Goal: Entertainment & Leisure: Consume media (video, audio)

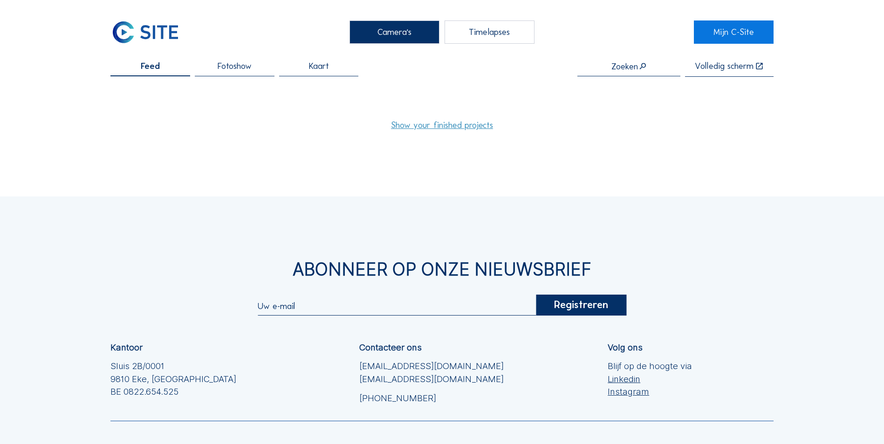
click at [469, 127] on link "Show your finished projects" at bounding box center [442, 125] width 102 height 9
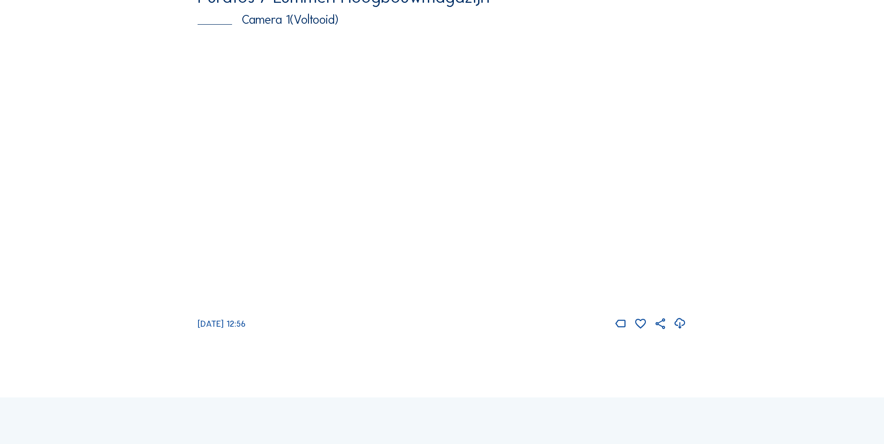
scroll to position [186, 0]
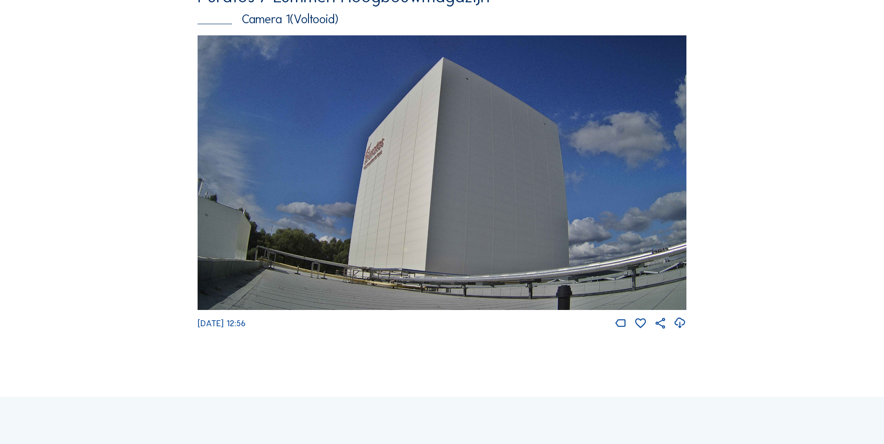
click at [406, 253] on img at bounding box center [442, 172] width 489 height 275
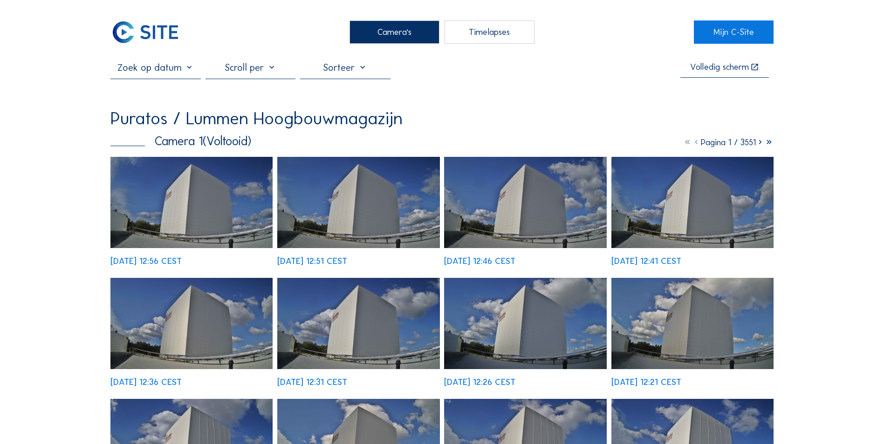
click at [485, 37] on div "Timelapses" at bounding box center [489, 32] width 90 height 23
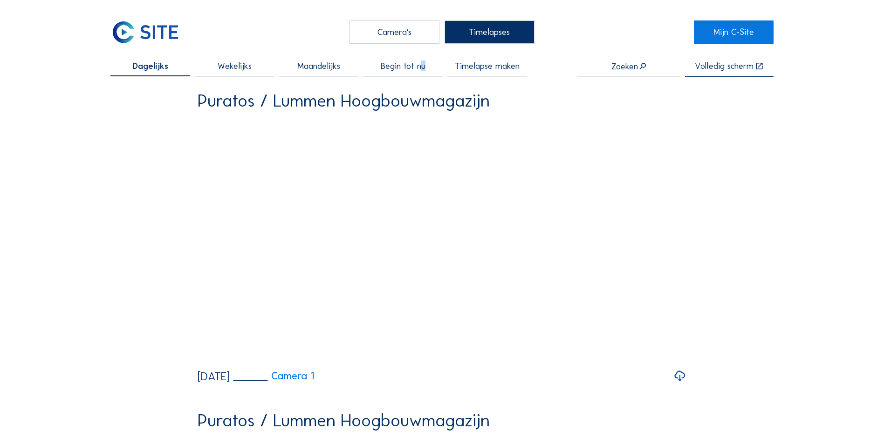
click at [425, 68] on span "Begin tot nu" at bounding box center [403, 66] width 45 height 9
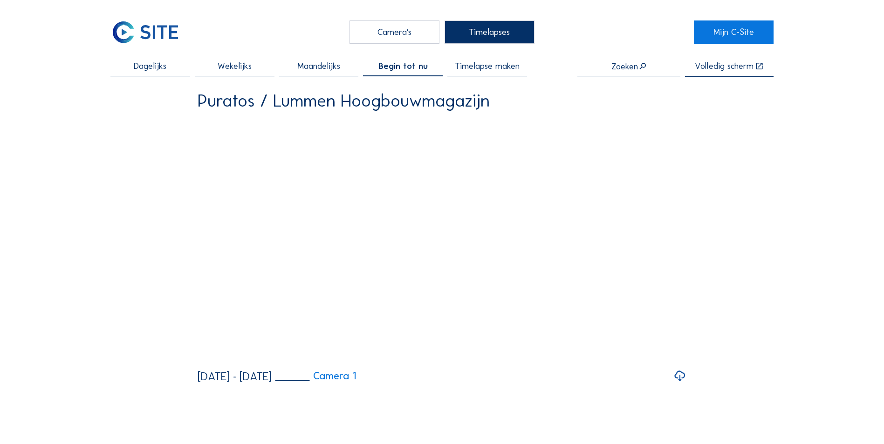
click at [755, 159] on div "Dagelijks Wekelijks Maandelijks Begin tot nu Timelapse maken Zoeken Volledig sc…" at bounding box center [441, 222] width 663 height 321
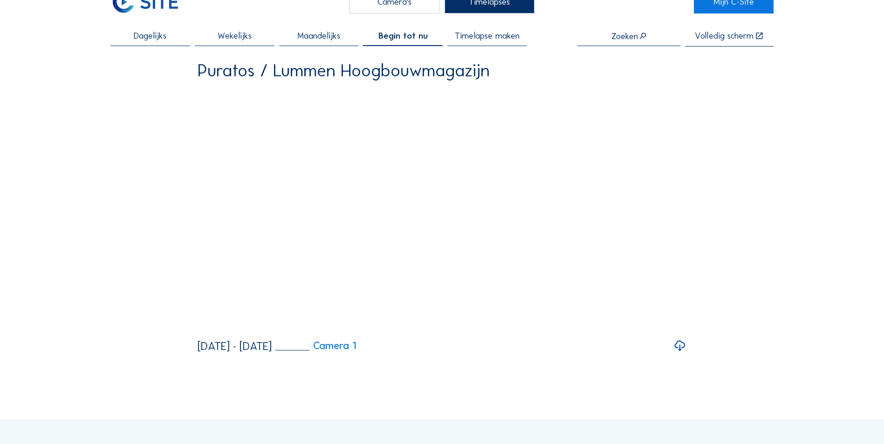
scroll to position [47, 0]
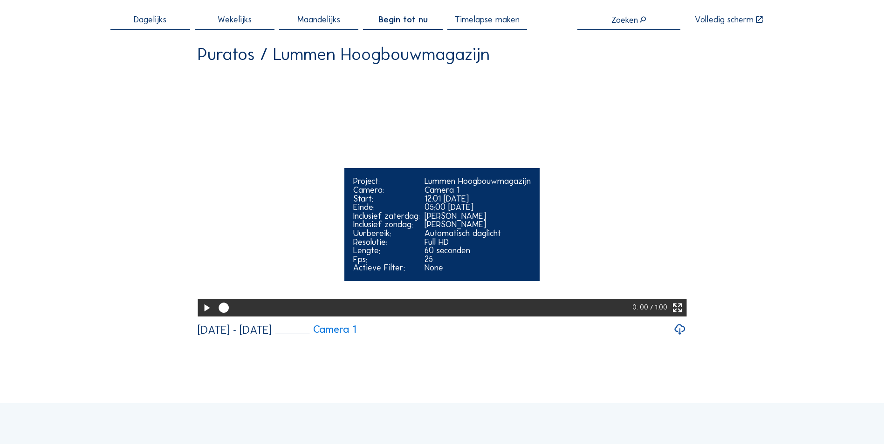
click at [204, 316] on icon at bounding box center [206, 308] width 12 height 15
click at [683, 316] on icon at bounding box center [677, 308] width 12 height 15
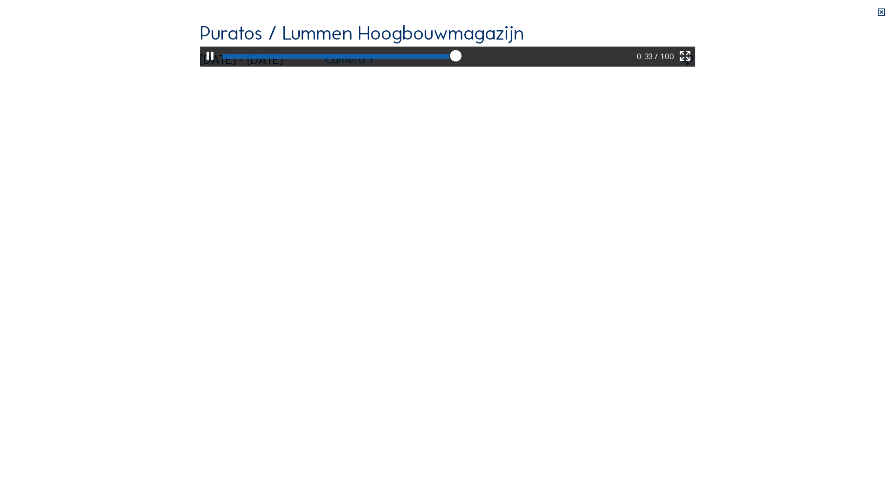
click at [445, 59] on div at bounding box center [336, 56] width 226 height 5
click at [404, 59] on div at bounding box center [330, 56] width 215 height 5
drag, startPoint x: 355, startPoint y: 490, endPoint x: 349, endPoint y: 490, distance: 5.1
click at [354, 67] on div at bounding box center [427, 57] width 416 height 20
click at [695, 67] on video "Your browser does not support the video tag." at bounding box center [447, 44] width 495 height 43
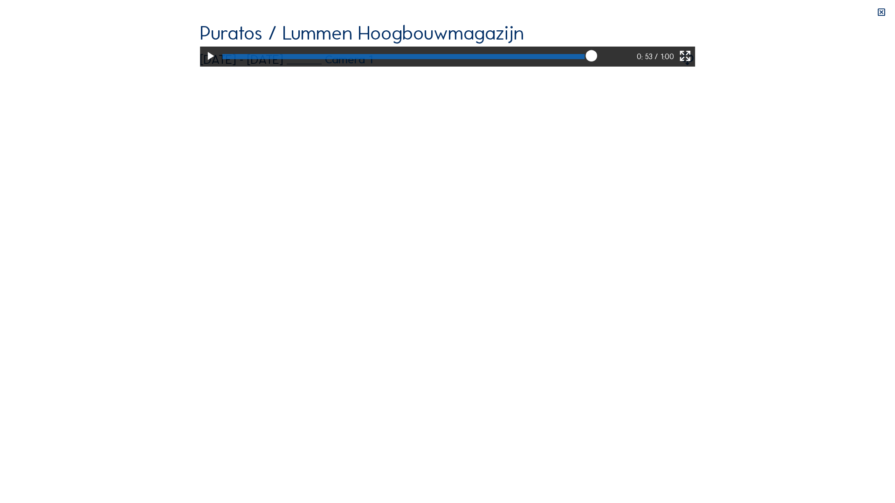
click at [652, 67] on video "Your browser does not support the video tag." at bounding box center [447, 44] width 495 height 43
click at [691, 65] on icon at bounding box center [685, 56] width 14 height 17
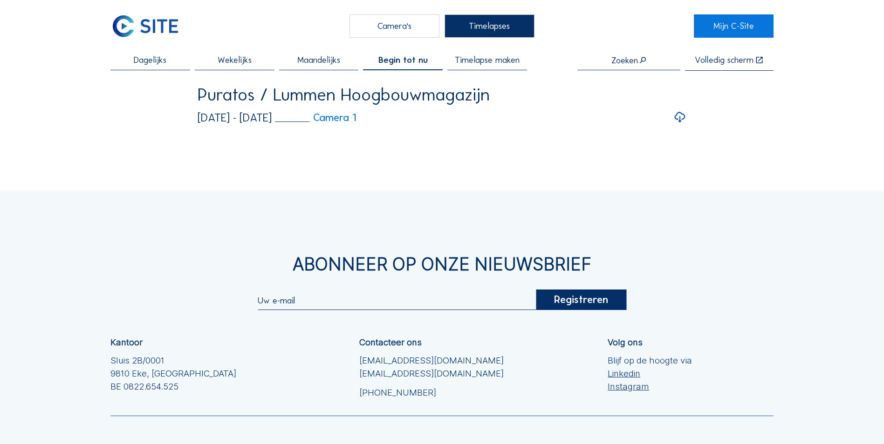
scroll to position [47, 0]
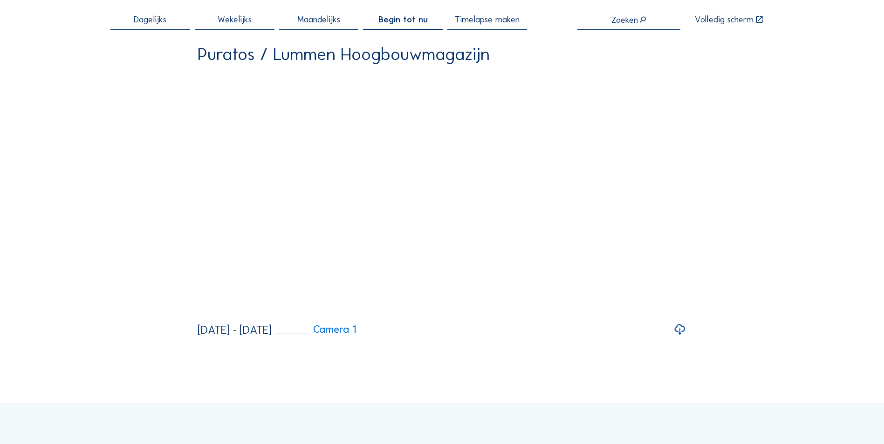
click at [680, 338] on icon at bounding box center [679, 330] width 13 height 16
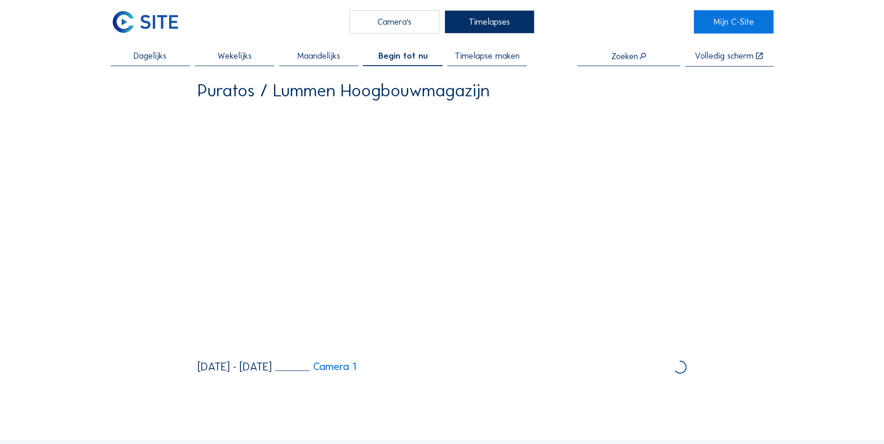
scroll to position [0, 0]
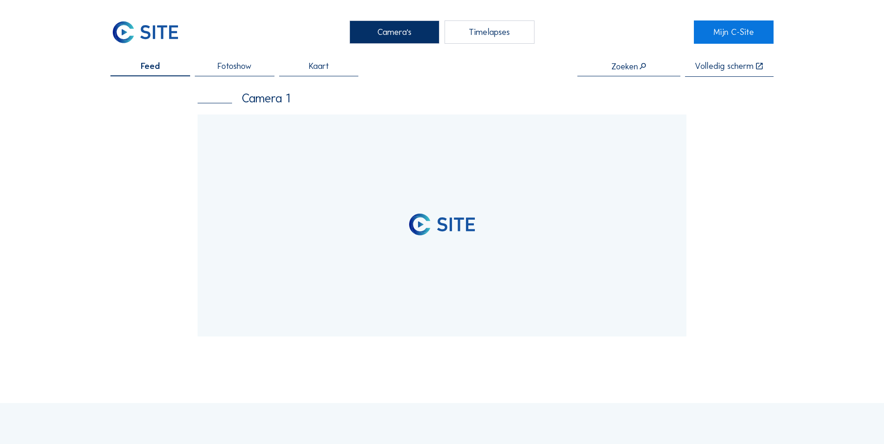
click at [485, 27] on div "Timelapses" at bounding box center [489, 32] width 90 height 23
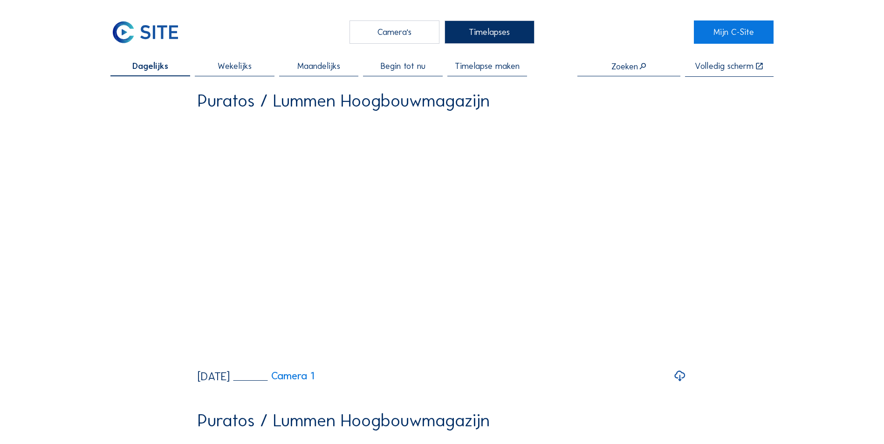
click at [339, 67] on span "Maandelijks" at bounding box center [318, 66] width 43 height 9
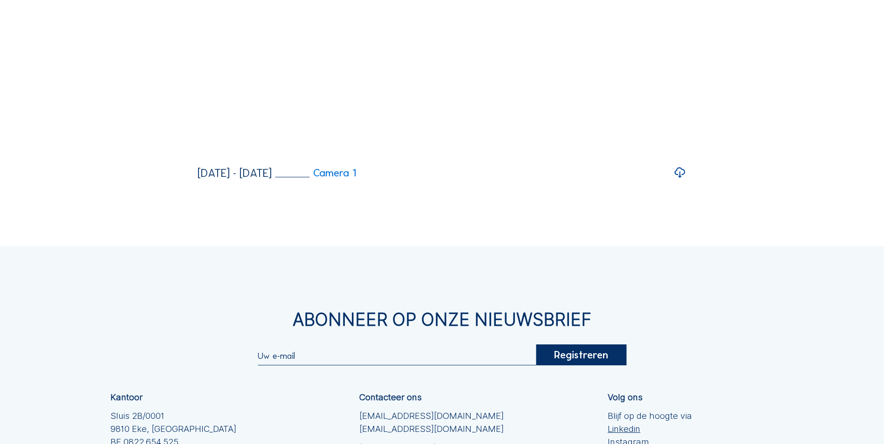
scroll to position [1770, 0]
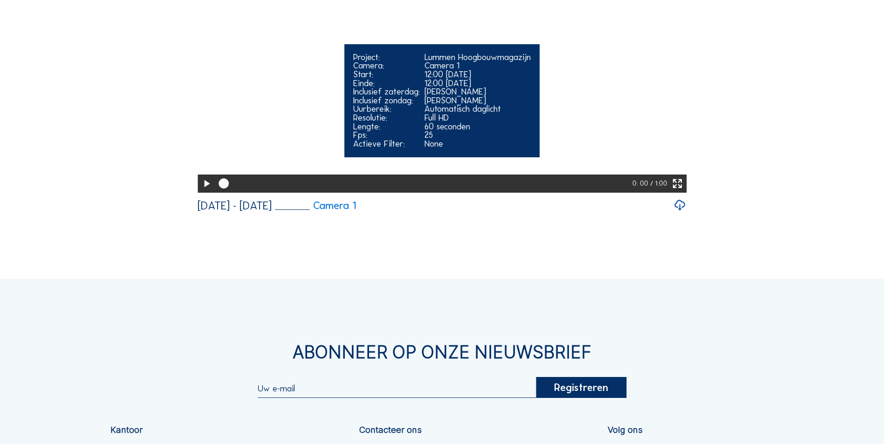
click at [203, 191] on icon at bounding box center [206, 184] width 12 height 15
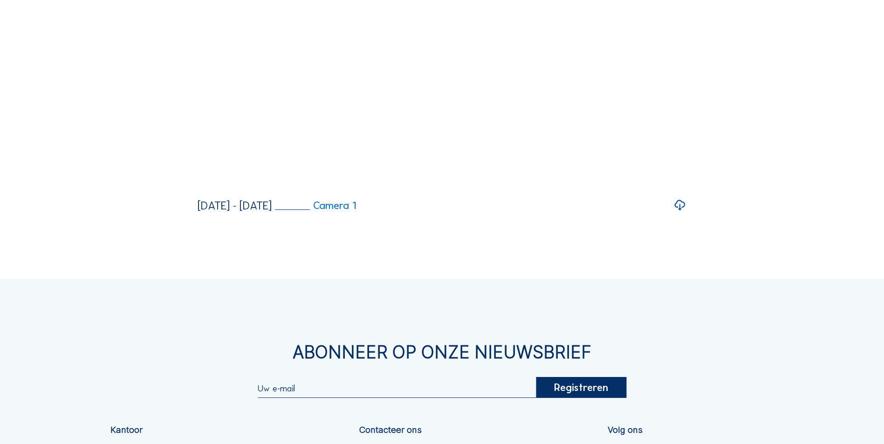
click at [679, 213] on icon at bounding box center [679, 206] width 13 height 16
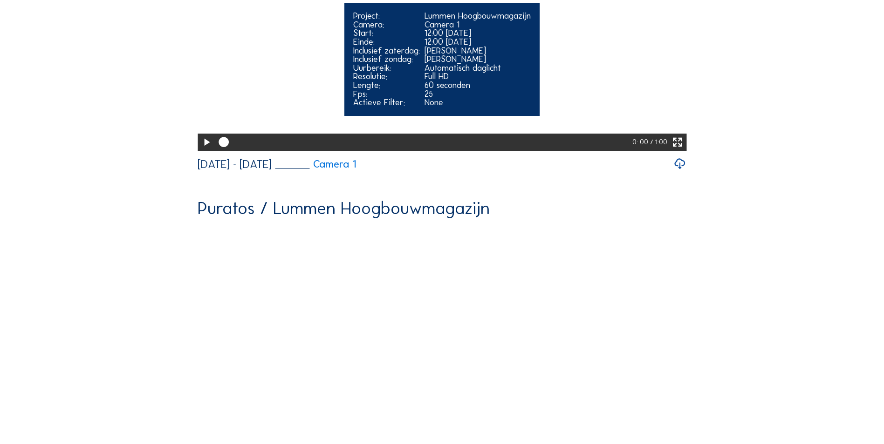
scroll to position [1491, 0]
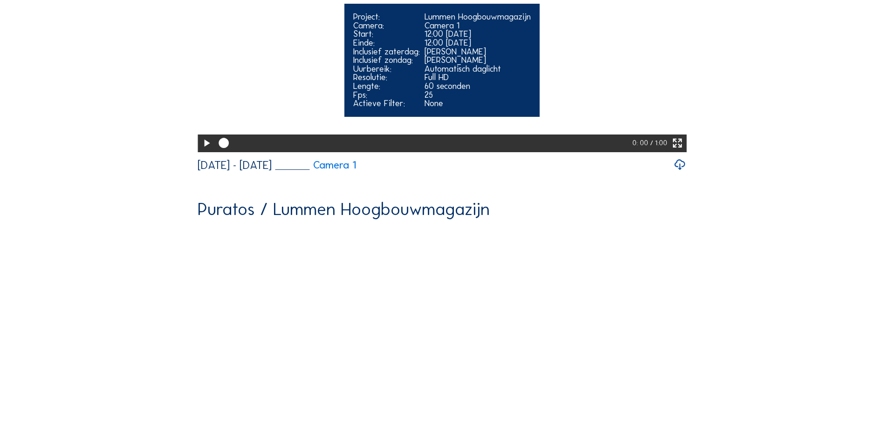
click at [202, 151] on icon at bounding box center [206, 143] width 12 height 15
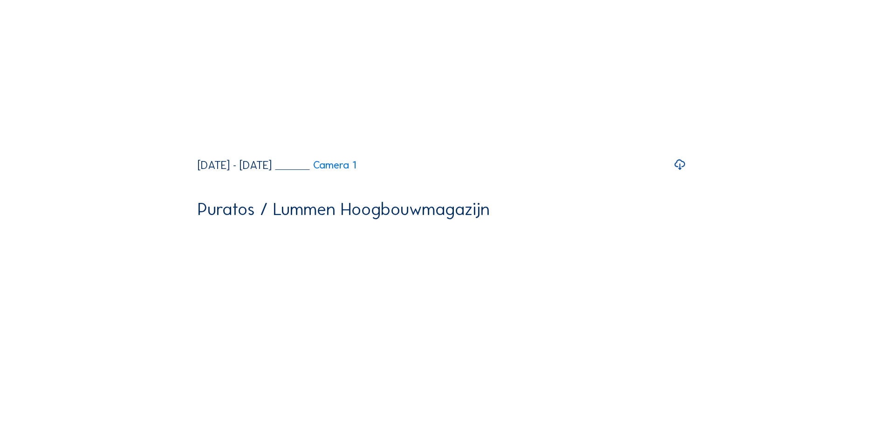
scroll to position [1444, 0]
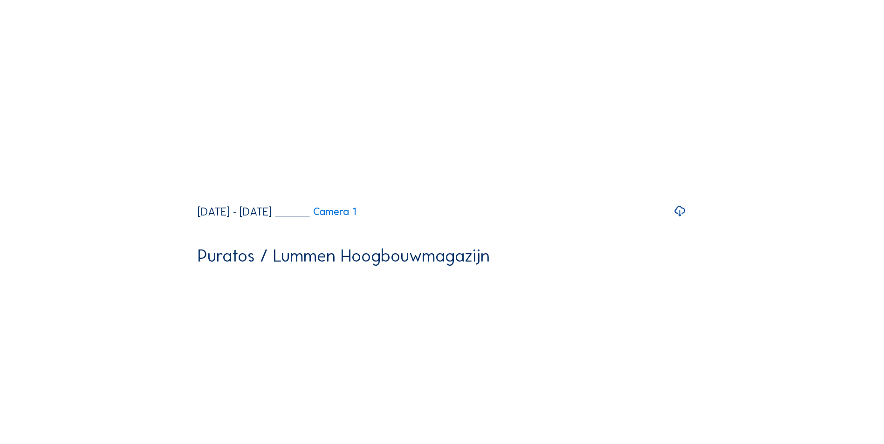
click at [682, 219] on icon at bounding box center [679, 212] width 13 height 16
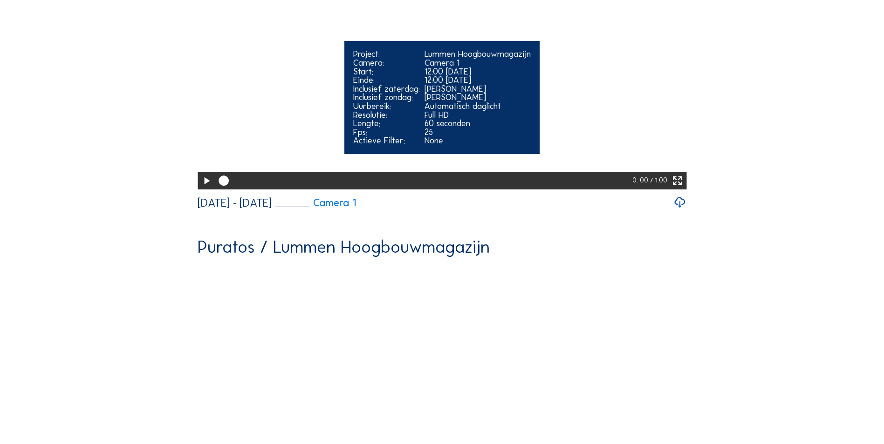
scroll to position [1118, 0]
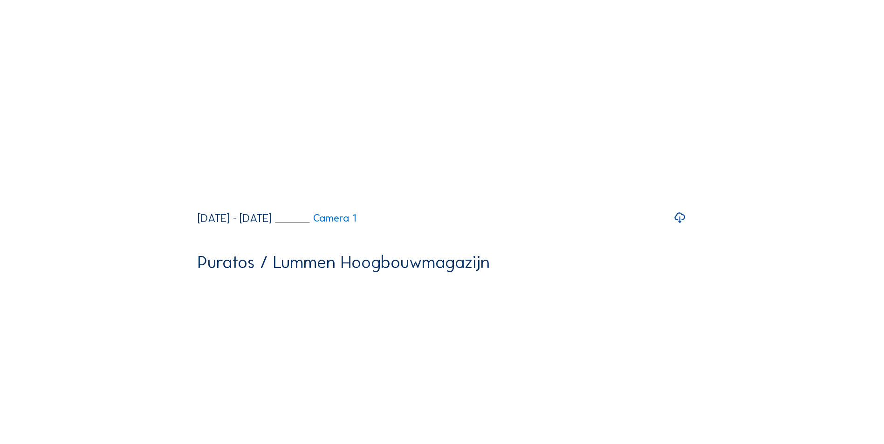
click at [682, 226] on icon at bounding box center [679, 218] width 13 height 16
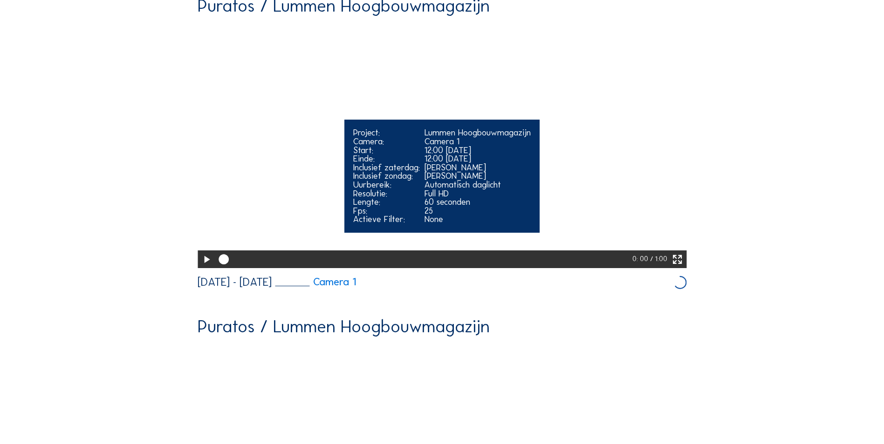
scroll to position [1072, 0]
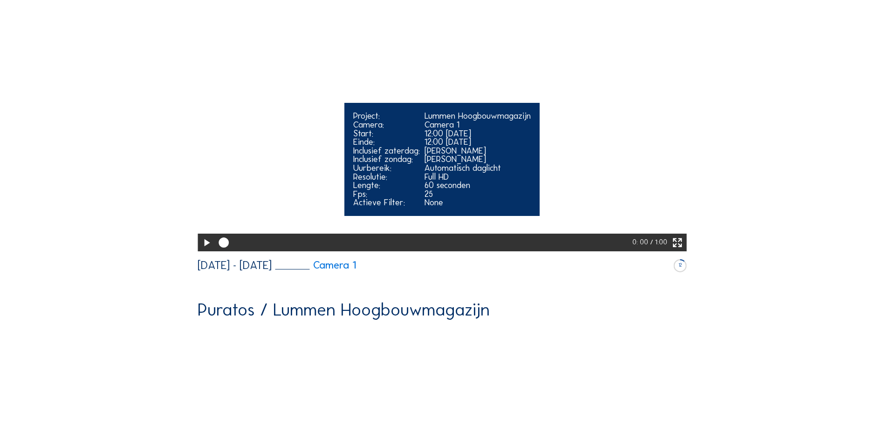
click at [205, 251] on icon at bounding box center [206, 243] width 12 height 15
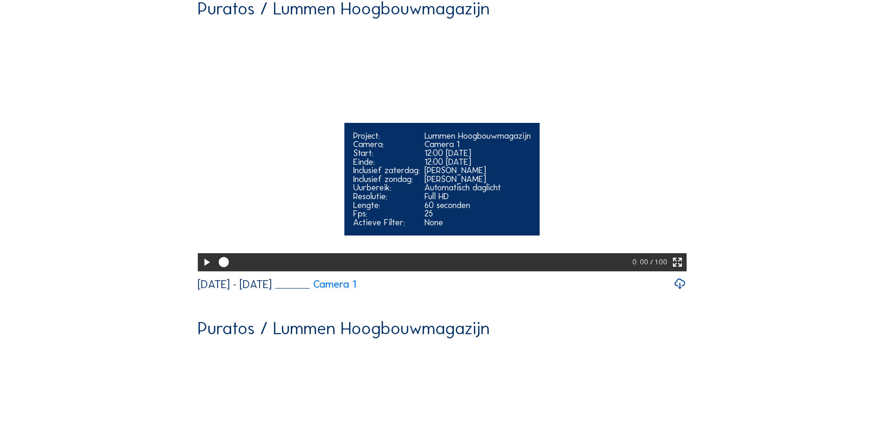
scroll to position [699, 0]
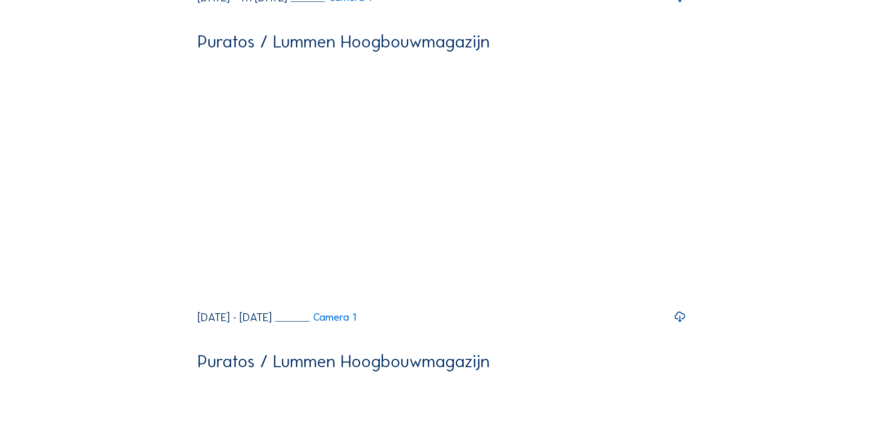
click at [683, 325] on icon at bounding box center [679, 317] width 13 height 16
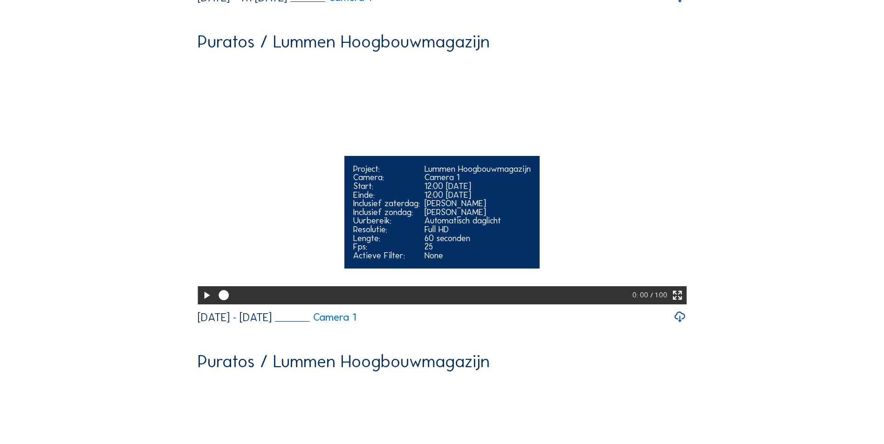
click at [260, 303] on video "Your browser does not support the video tag." at bounding box center [442, 181] width 489 height 245
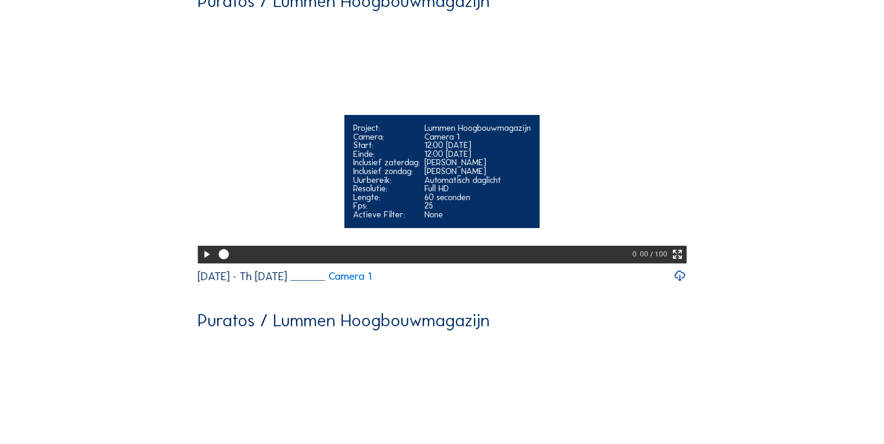
scroll to position [419, 0]
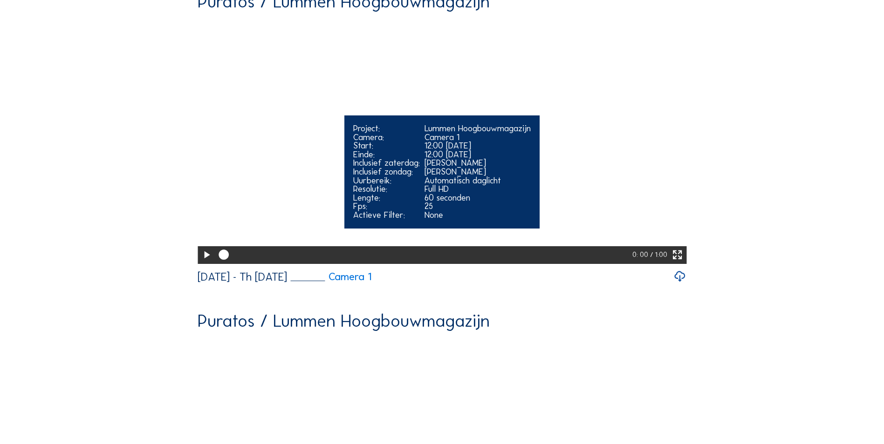
click at [586, 201] on video "Your browser does not support the video tag." at bounding box center [442, 140] width 489 height 245
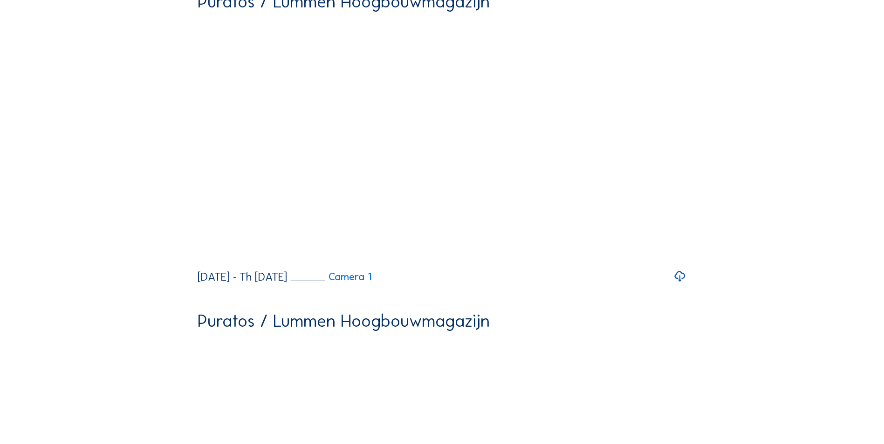
click at [680, 285] on icon at bounding box center [679, 277] width 13 height 16
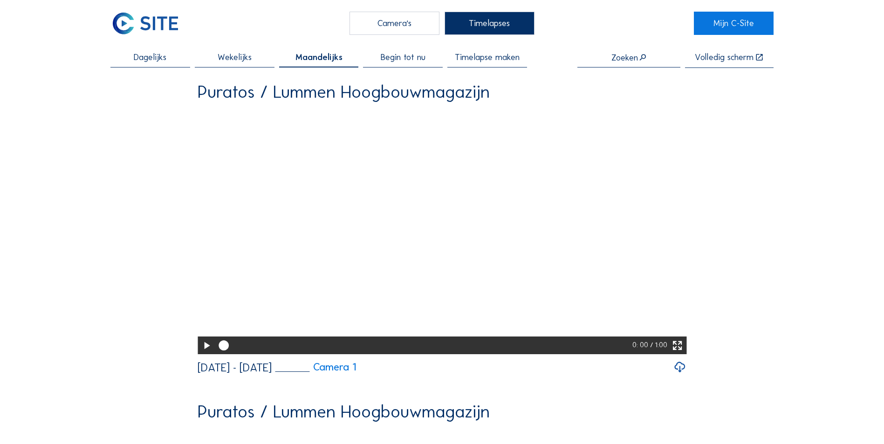
scroll to position [0, 0]
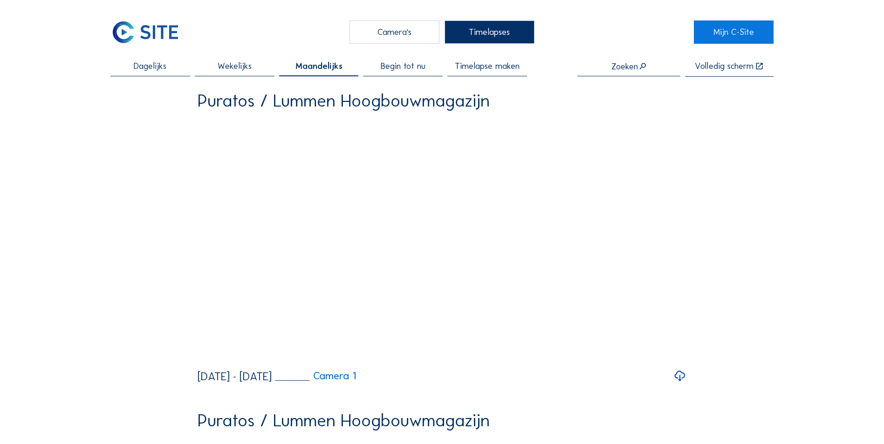
click at [682, 384] on icon at bounding box center [679, 377] width 13 height 16
click at [260, 68] on div "Wekelijks" at bounding box center [235, 69] width 80 height 14
